Goal: Information Seeking & Learning: Learn about a topic

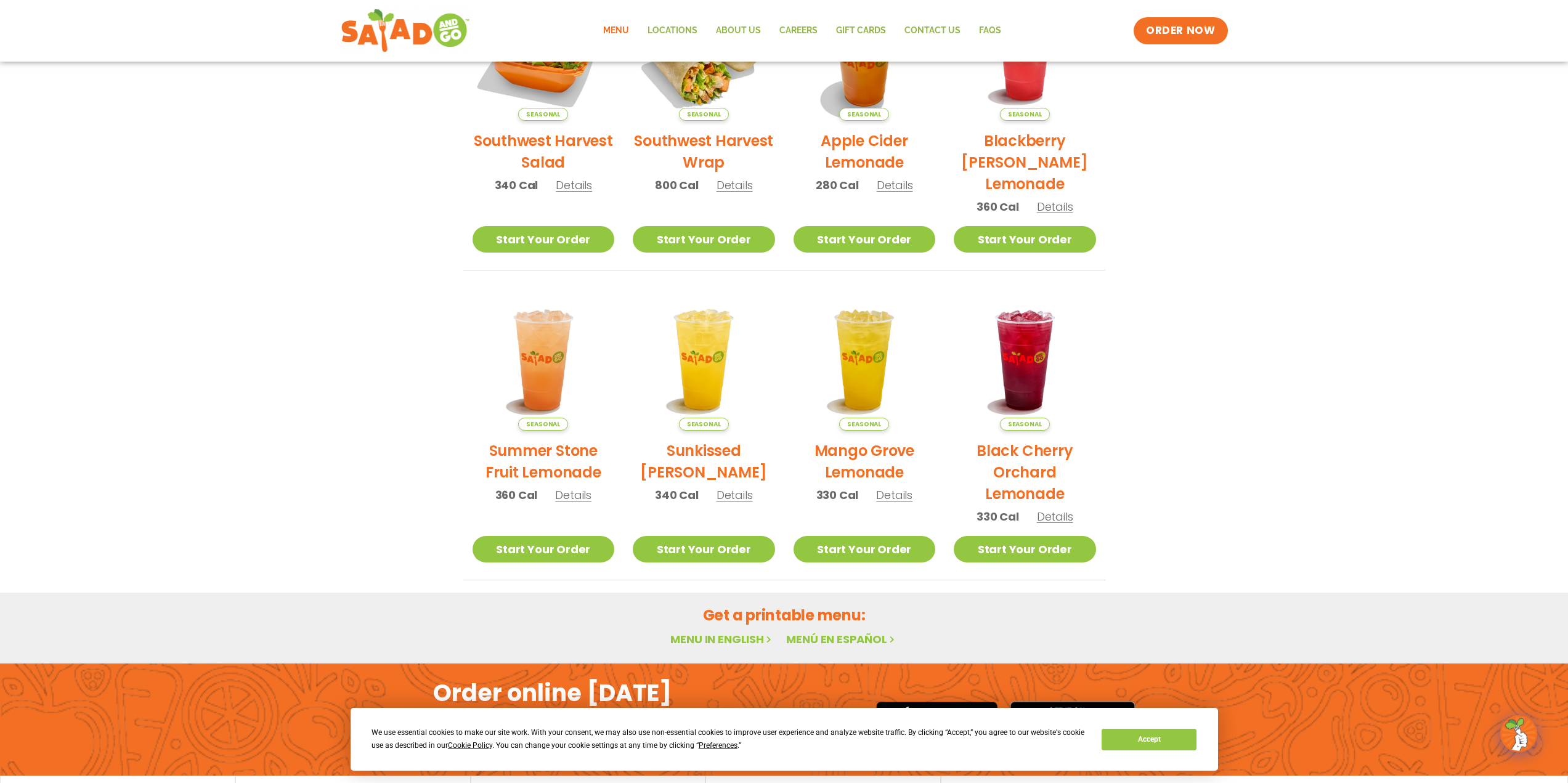
scroll to position [438, 0]
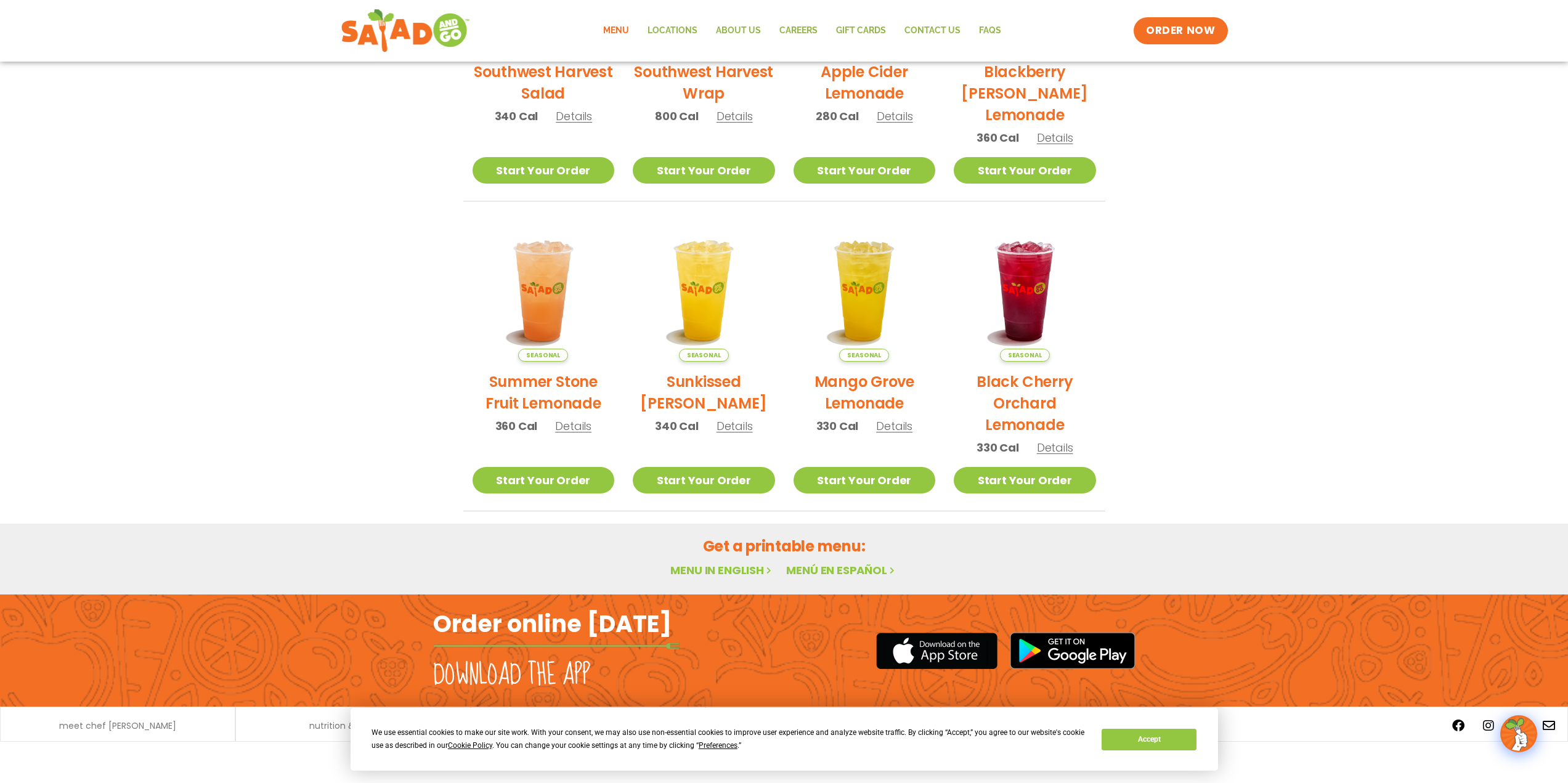
click at [732, 565] on link "Menu in English" at bounding box center [721, 570] width 104 height 16
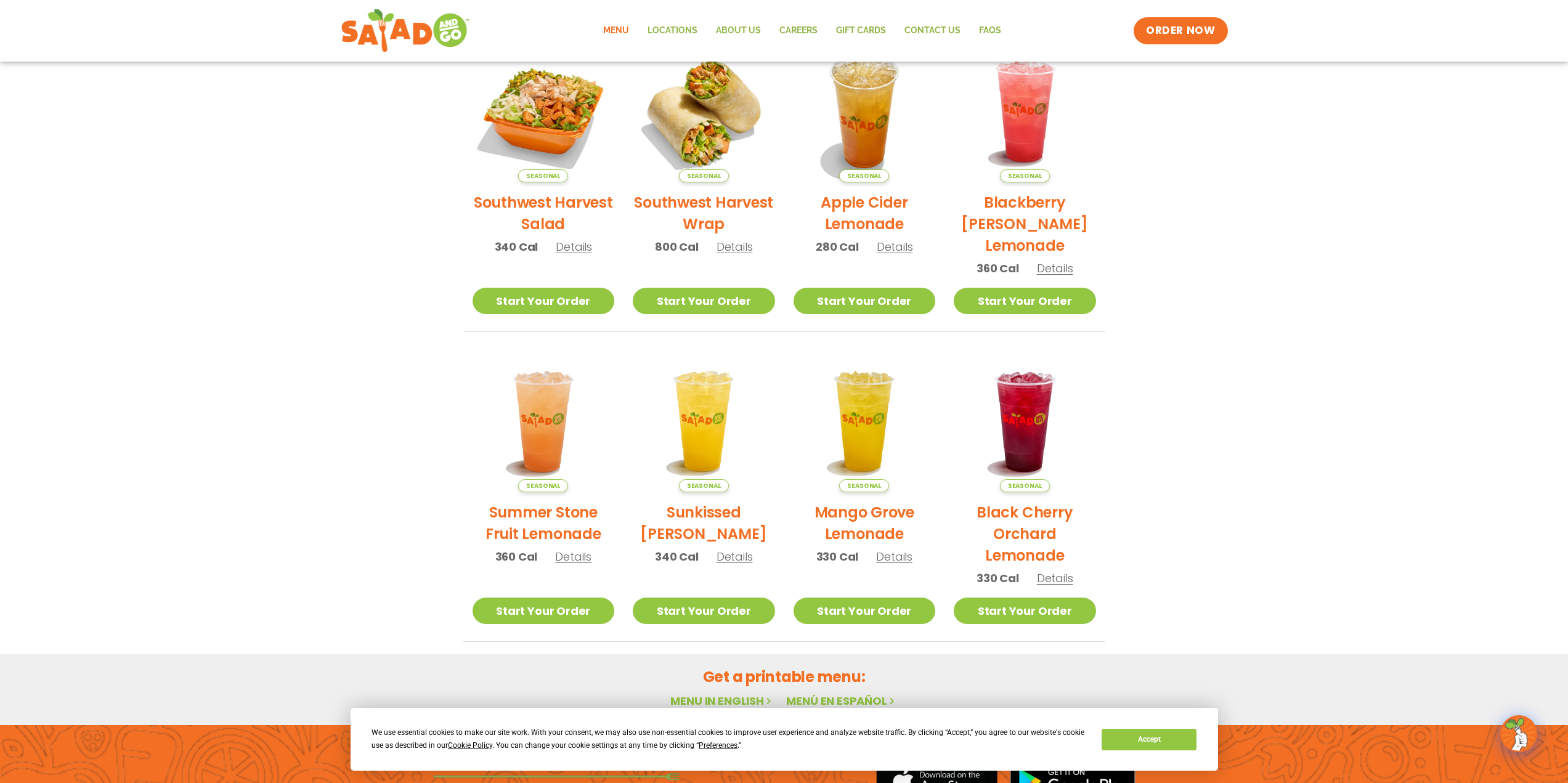
scroll to position [431, 0]
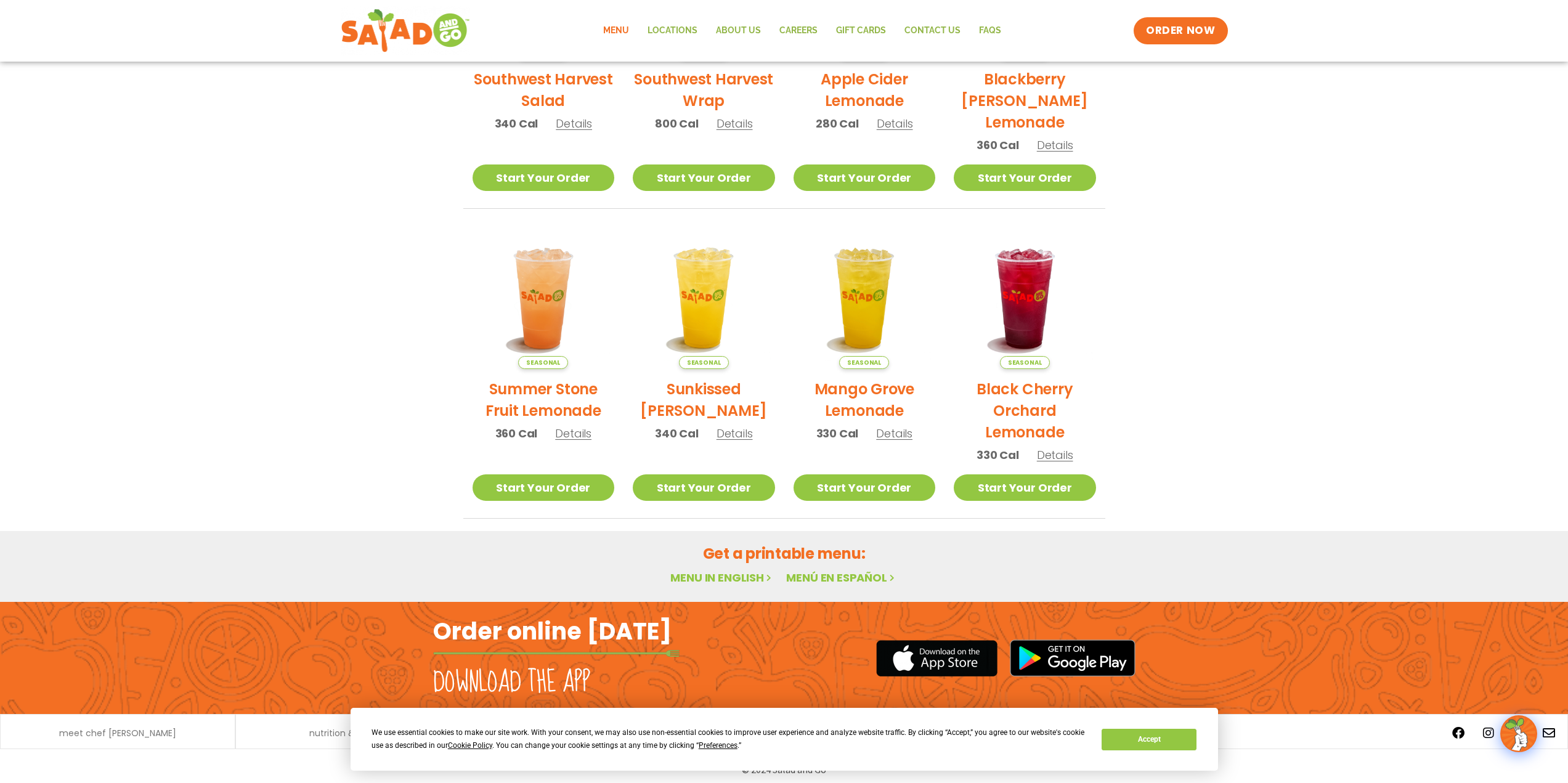
click at [731, 579] on link "Menu in English" at bounding box center [721, 577] width 104 height 16
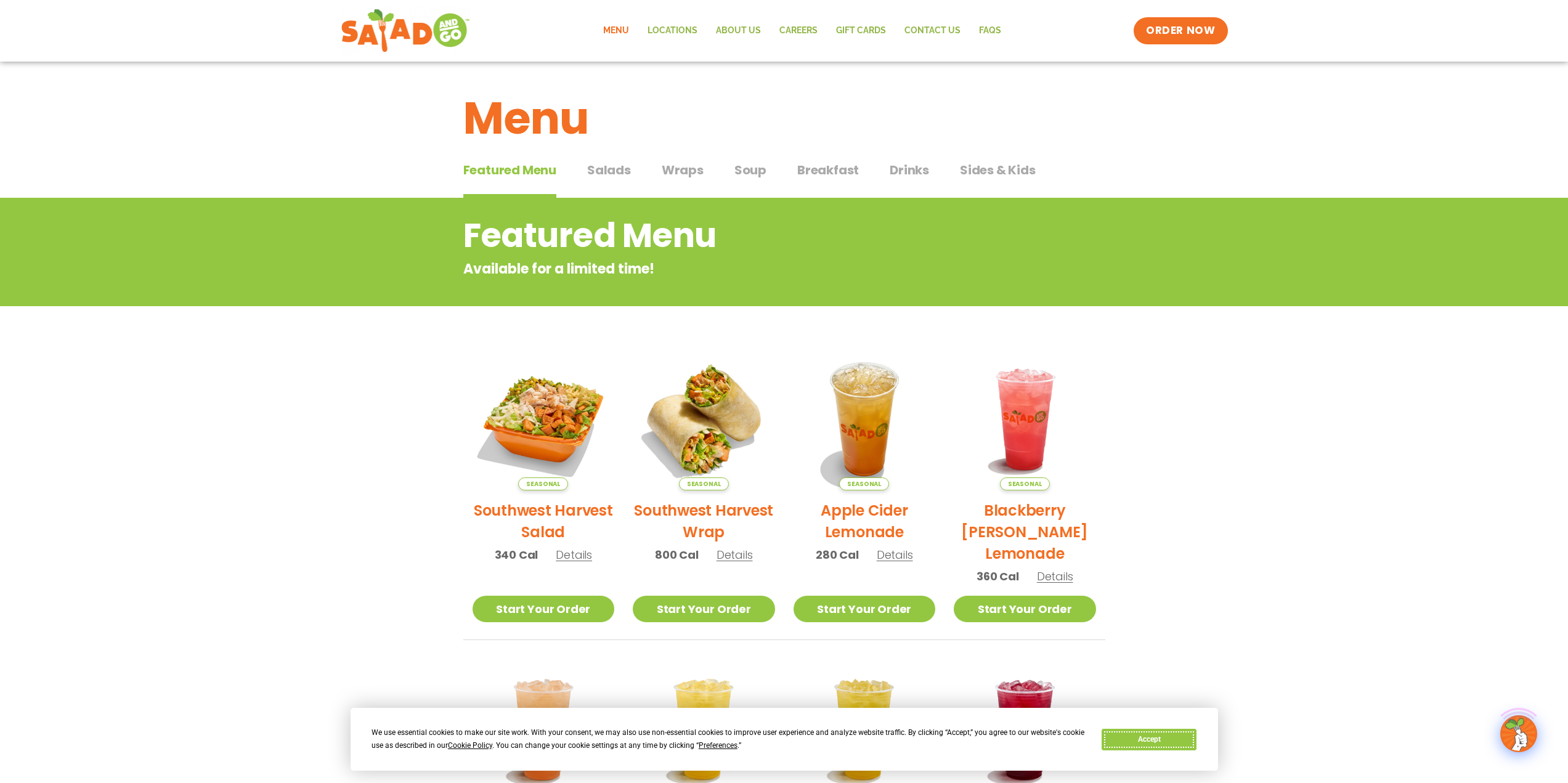
click at [1135, 742] on button "Accept" at bounding box center [1148, 739] width 95 height 22
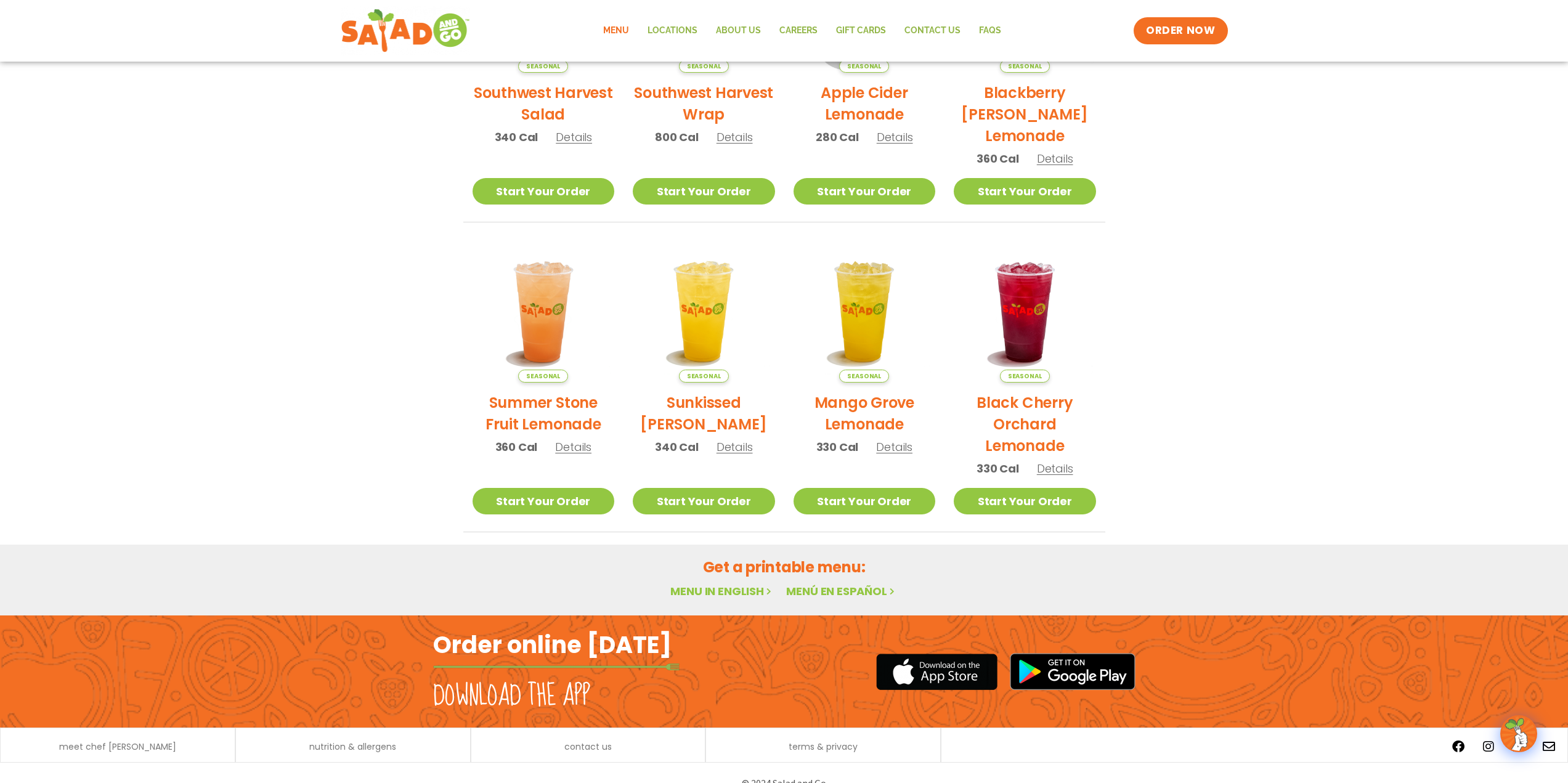
scroll to position [438, 0]
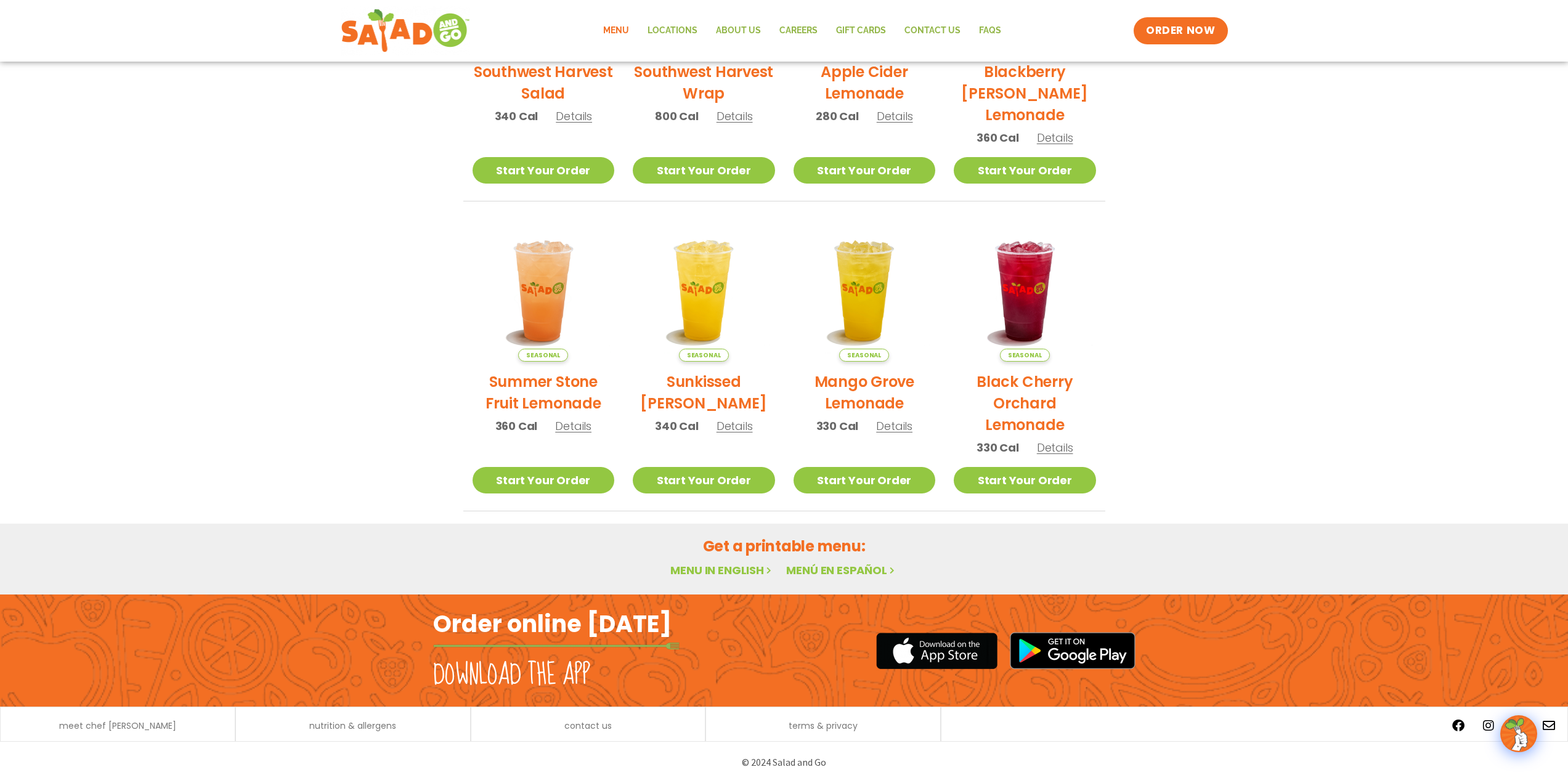
click at [715, 568] on link "Menu in English" at bounding box center [721, 570] width 104 height 16
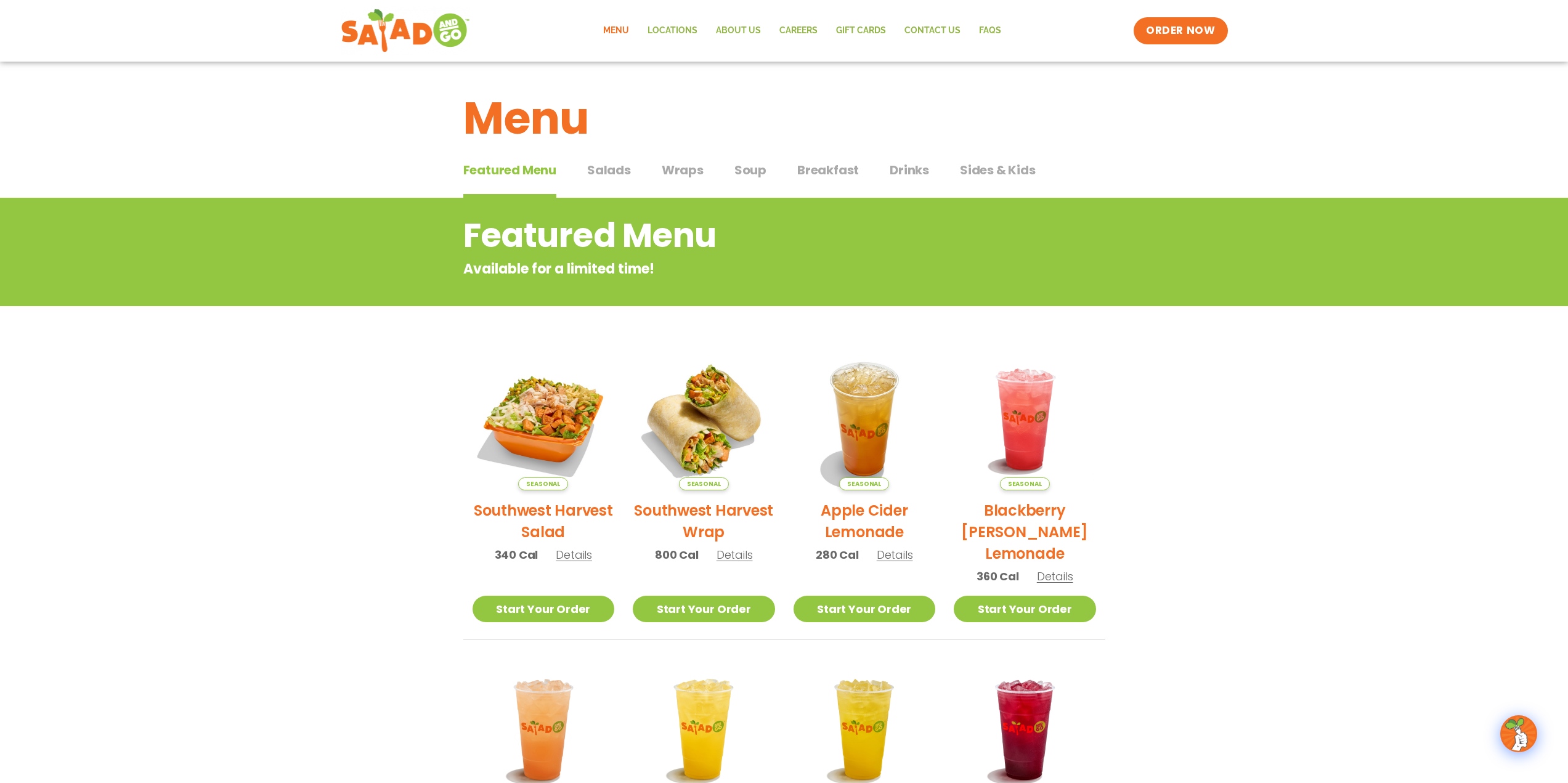
click at [977, 167] on span "Sides & Kids" at bounding box center [997, 170] width 76 height 18
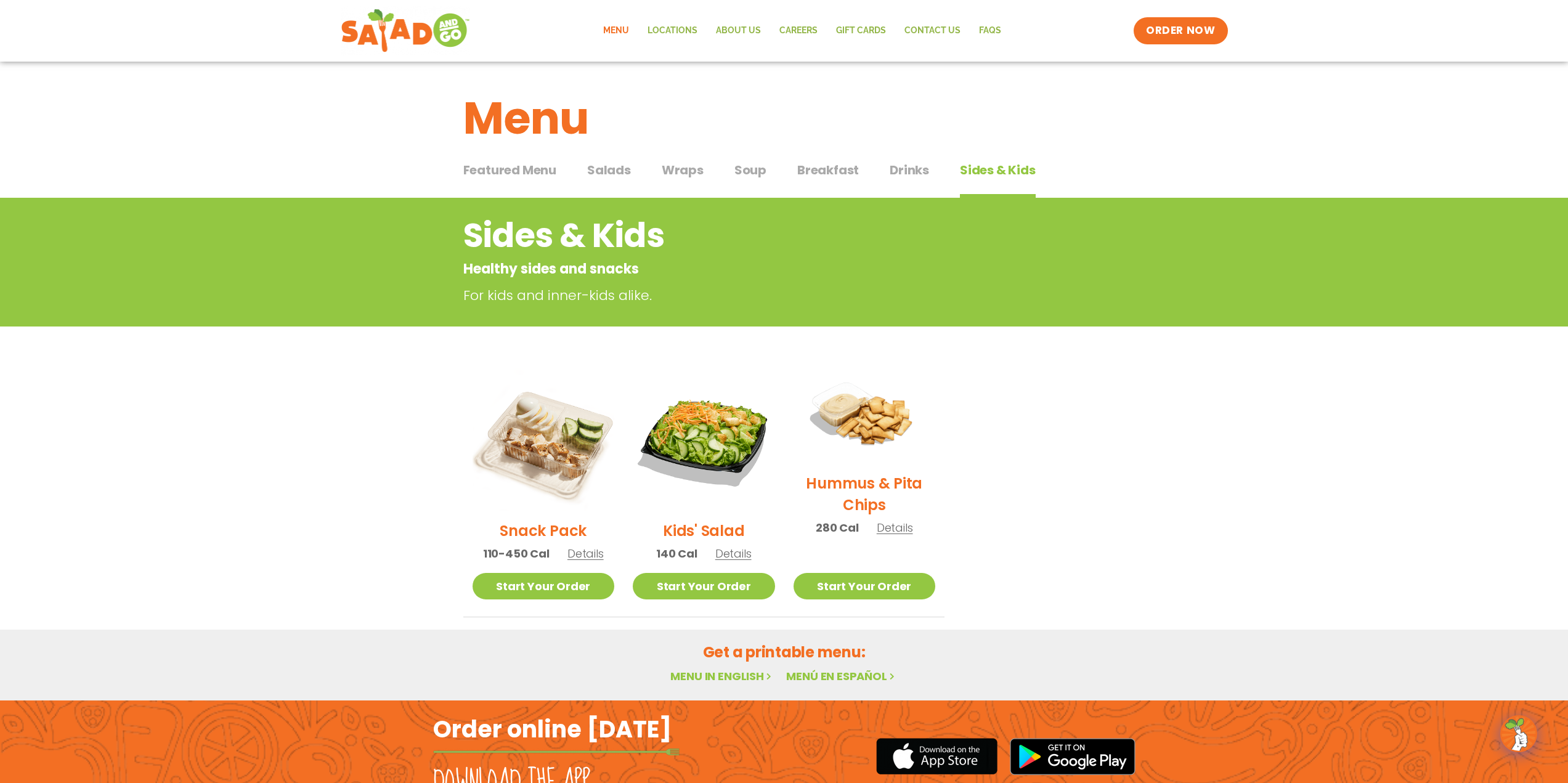
click at [686, 169] on span "Wraps" at bounding box center [682, 170] width 42 height 18
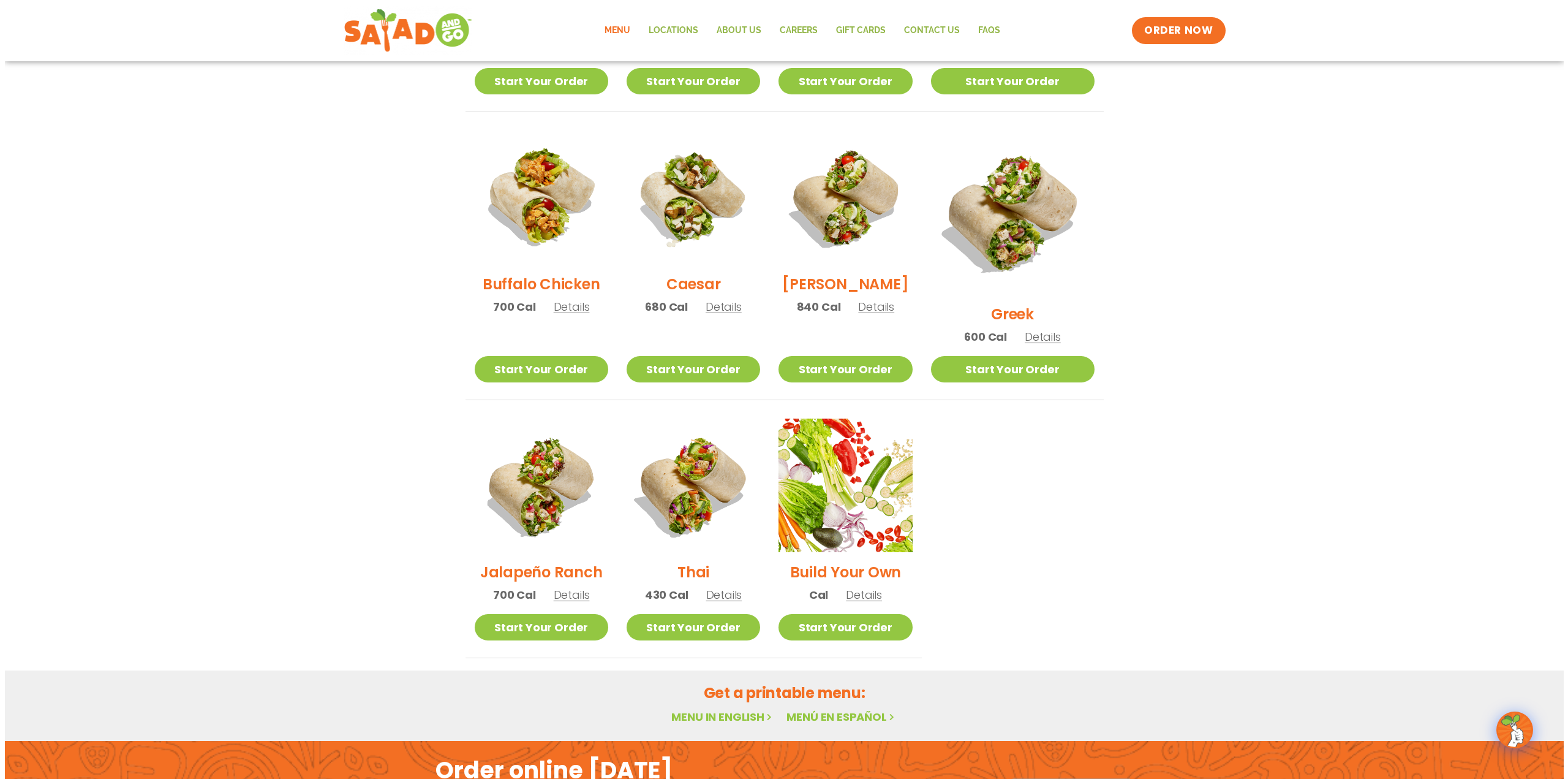
scroll to position [613, 0]
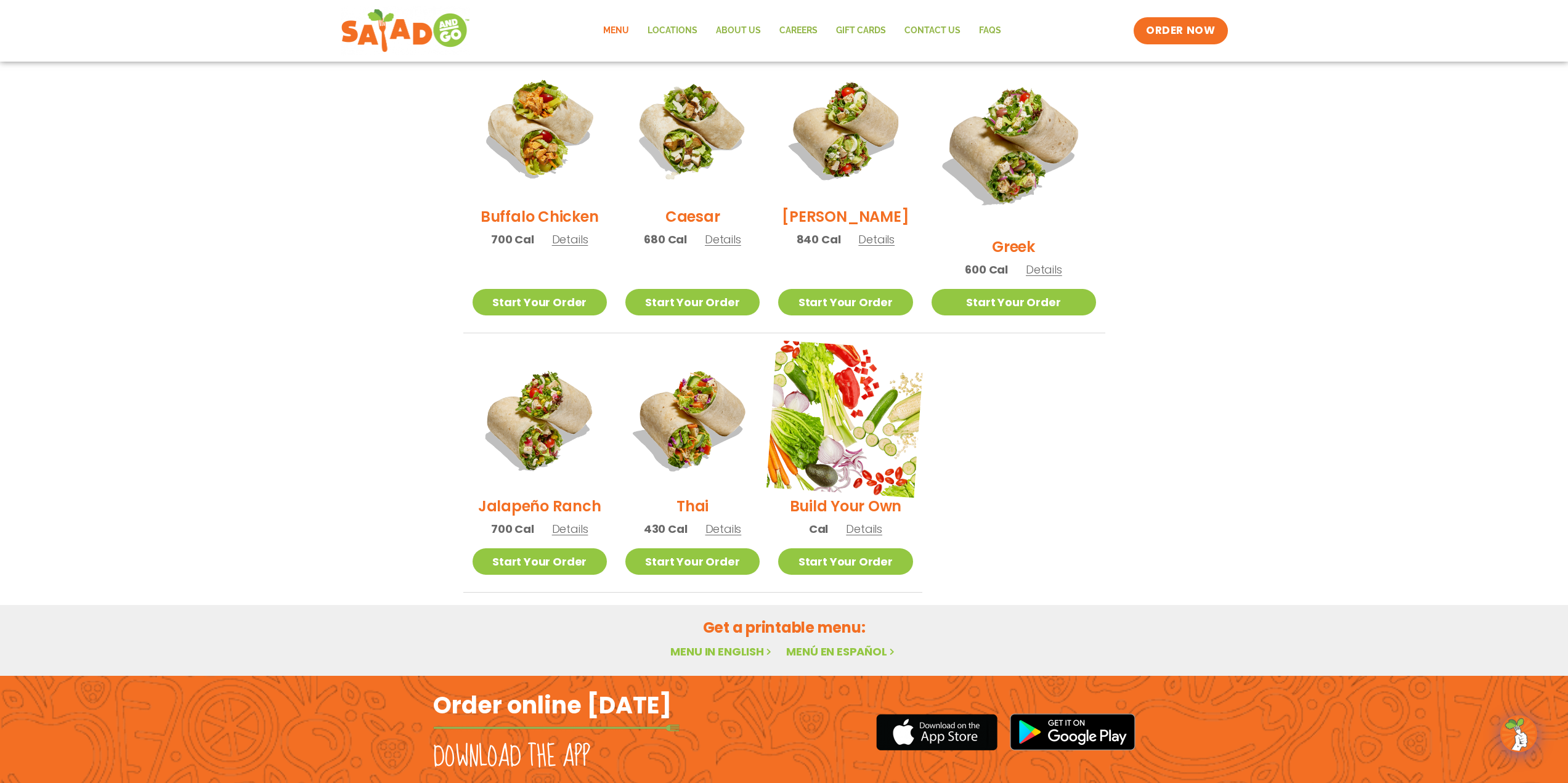
click at [887, 438] on img at bounding box center [845, 418] width 158 height 158
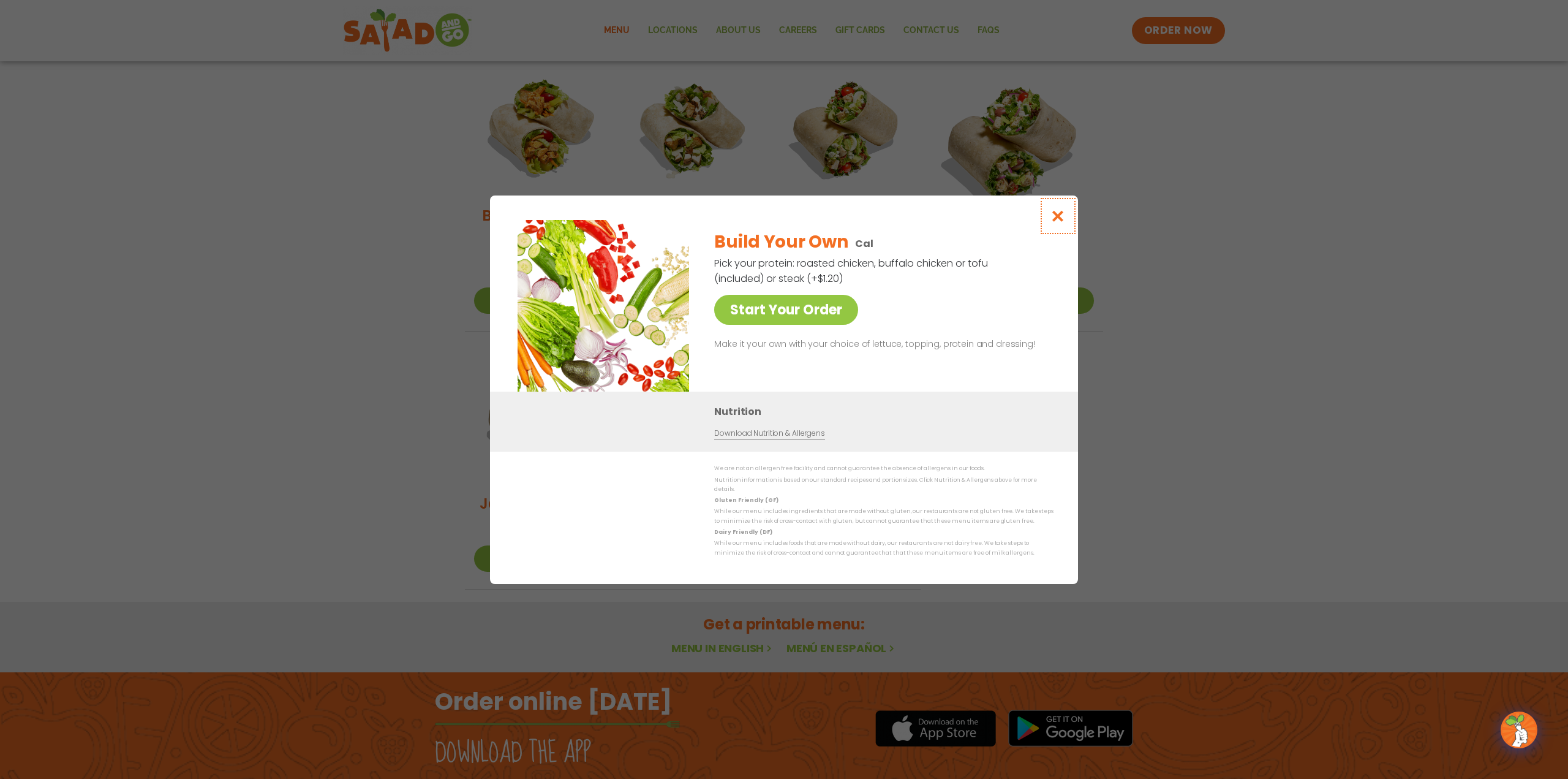
click at [1059, 217] on icon "Close modal" at bounding box center [1059, 216] width 16 height 13
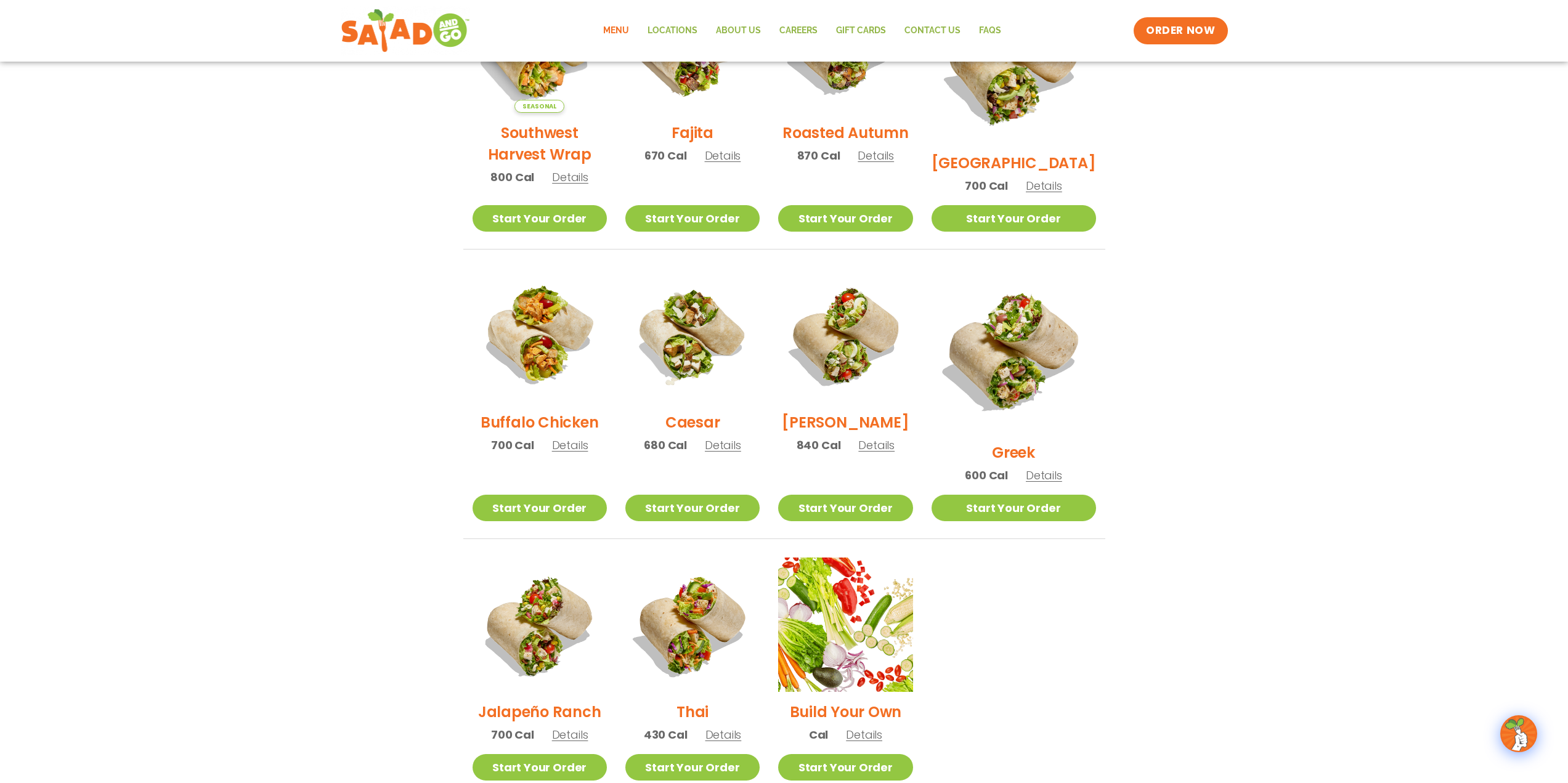
scroll to position [472, 0]
